Goal: Understand site structure: Grasp the organization and layout of the website

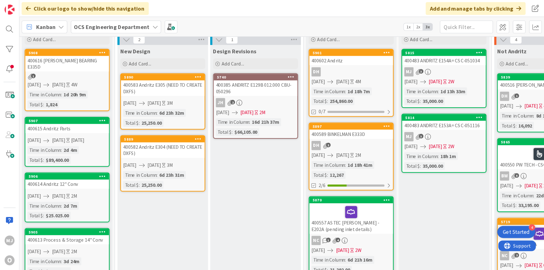
scroll to position [25, 0]
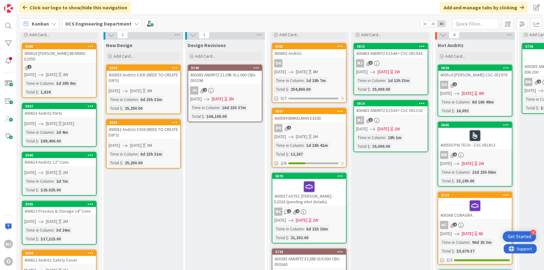
drag, startPoint x: 460, startPoint y: 0, endPoint x: 375, endPoint y: 6, distance: 84.4
click at [376, 6] on div "Click our logo to show/hide this navigation Add and manage tabs by clicking" at bounding box center [280, 7] width 527 height 15
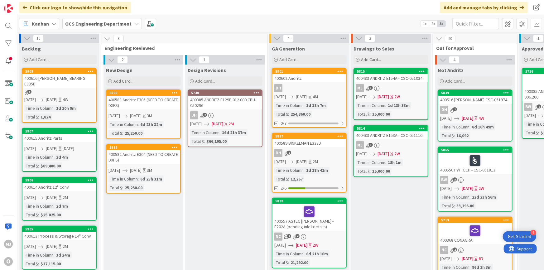
scroll to position [170, 0]
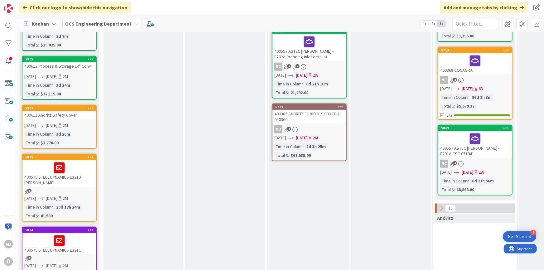
click at [437, 207] on icon at bounding box center [440, 208] width 7 height 7
click at [441, 207] on icon at bounding box center [440, 208] width 7 height 7
click at [441, 206] on icon at bounding box center [440, 208] width 7 height 7
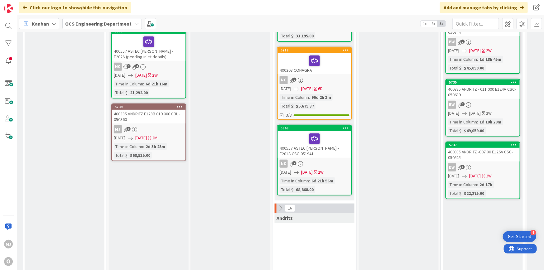
scroll to position [170, 159]
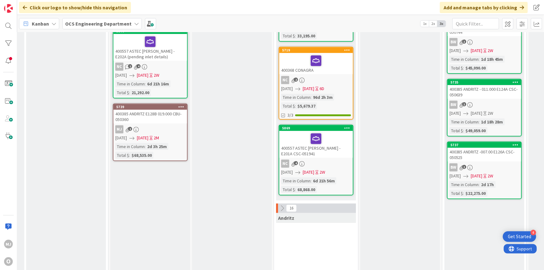
click at [281, 207] on icon at bounding box center [282, 208] width 7 height 7
click at [282, 206] on icon at bounding box center [282, 208] width 7 height 7
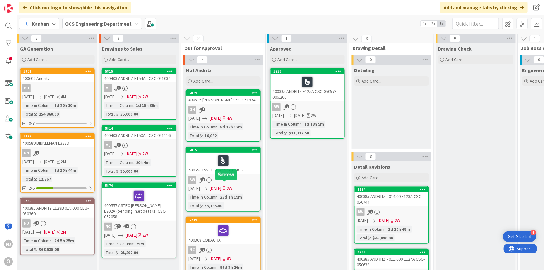
scroll to position [170, 252]
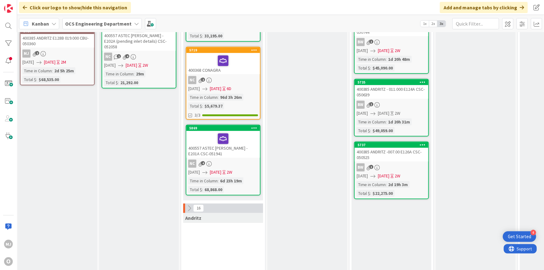
click at [188, 207] on icon at bounding box center [189, 208] width 7 height 7
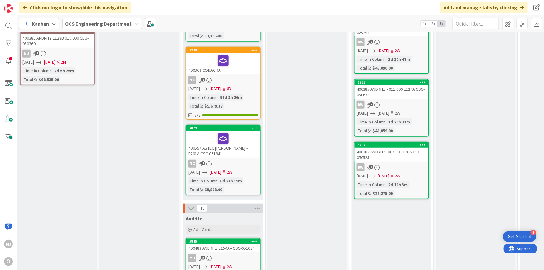
click at [190, 209] on icon at bounding box center [191, 208] width 7 height 7
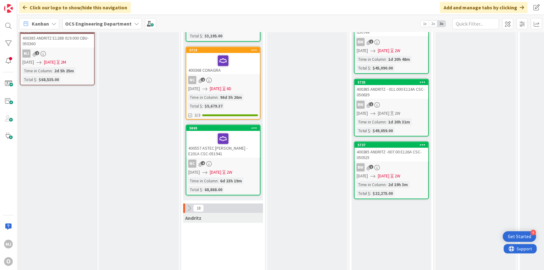
scroll to position [0, 252]
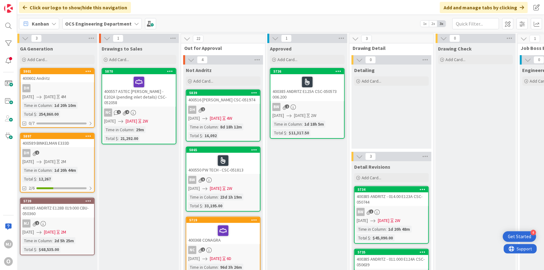
click at [192, 59] on icon at bounding box center [191, 59] width 7 height 7
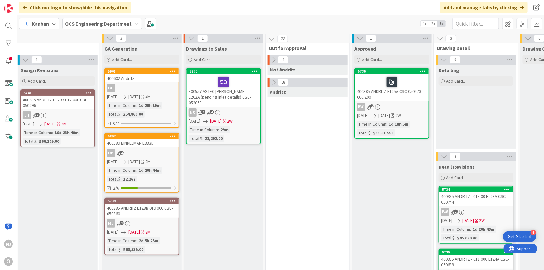
scroll to position [0, 0]
